Goal: Navigation & Orientation: Find specific page/section

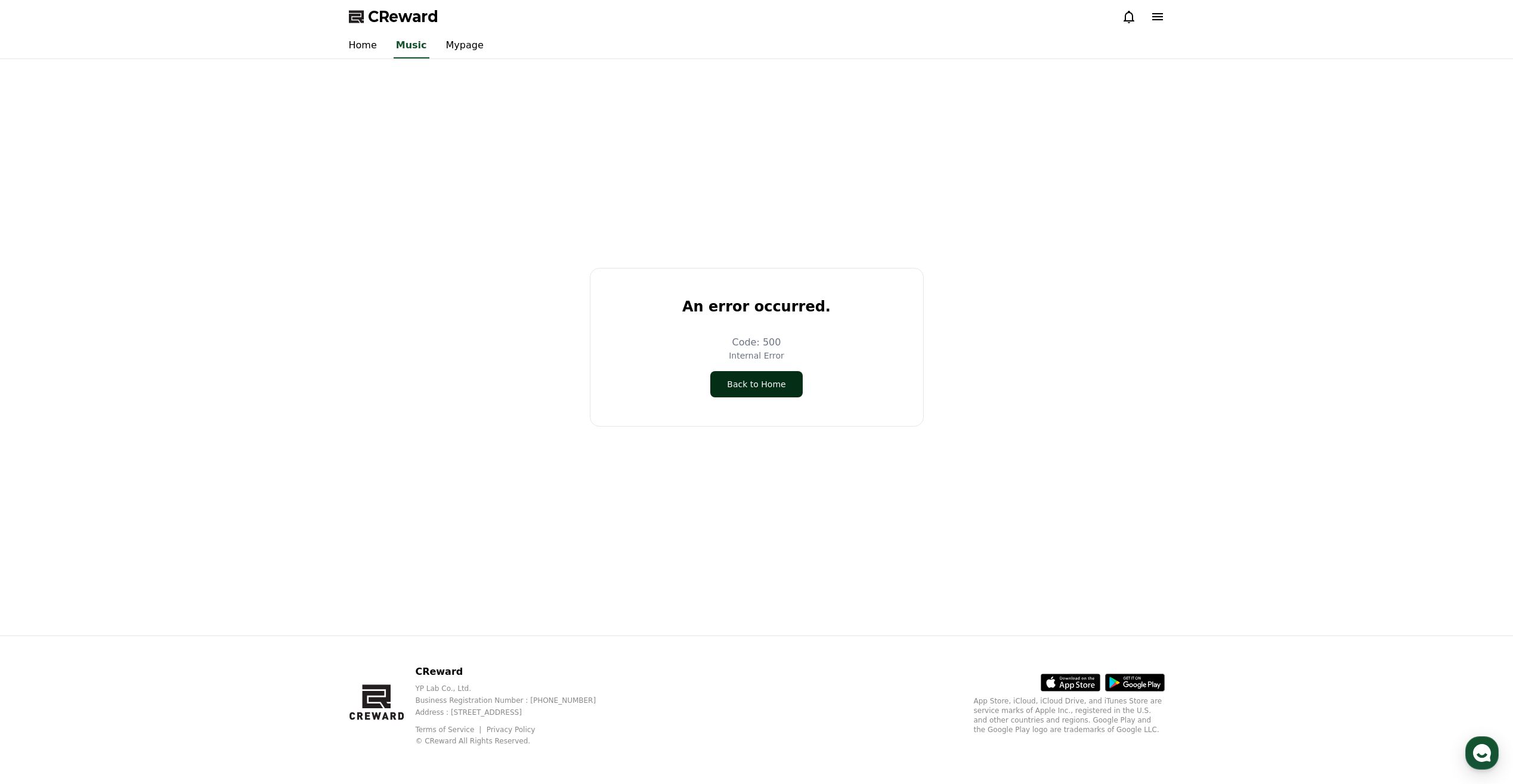
click at [782, 383] on button "Back to Home" at bounding box center [756, 383] width 92 height 26
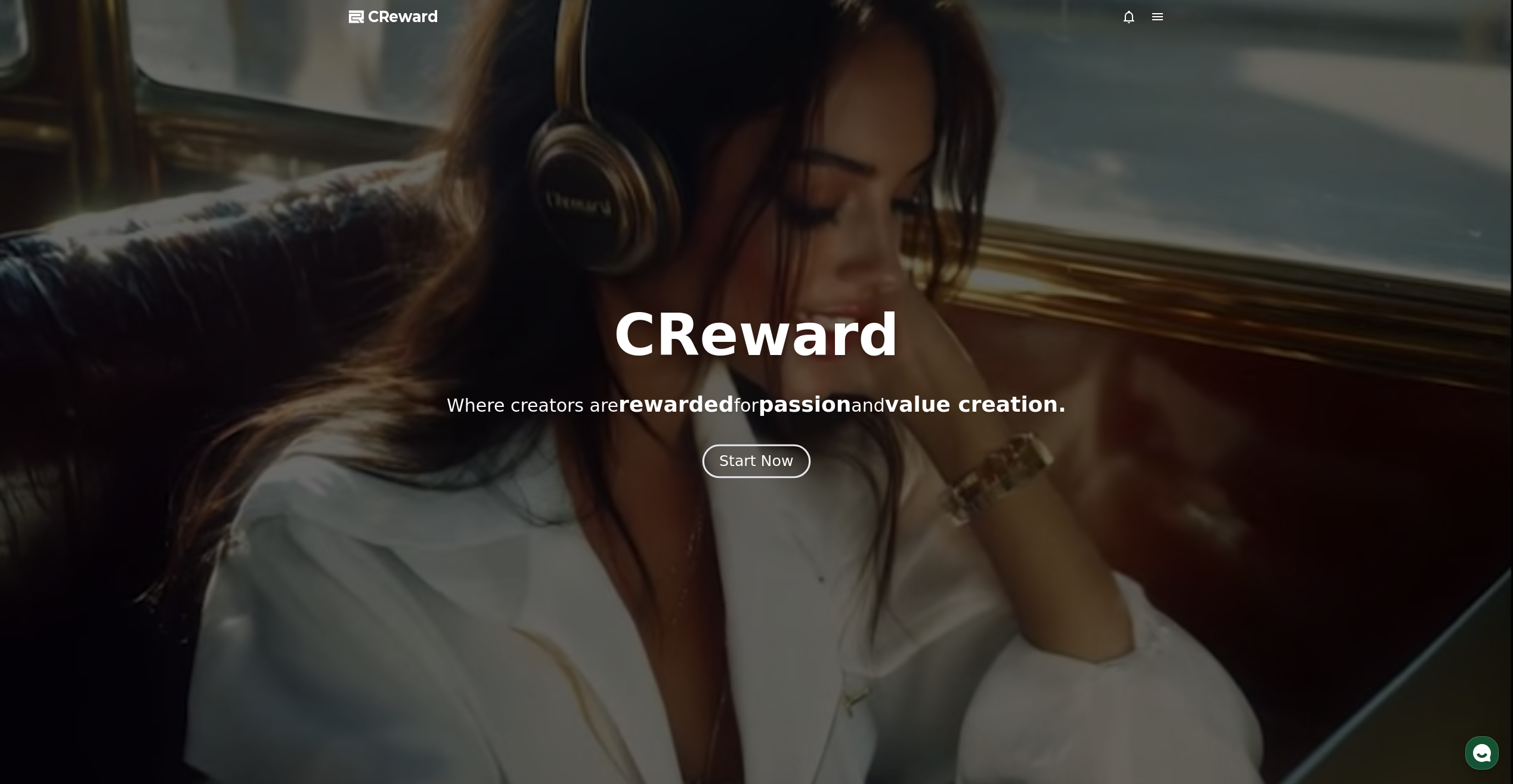
click at [735, 462] on div "Start Now" at bounding box center [756, 461] width 74 height 20
